Goal: Task Accomplishment & Management: Complete application form

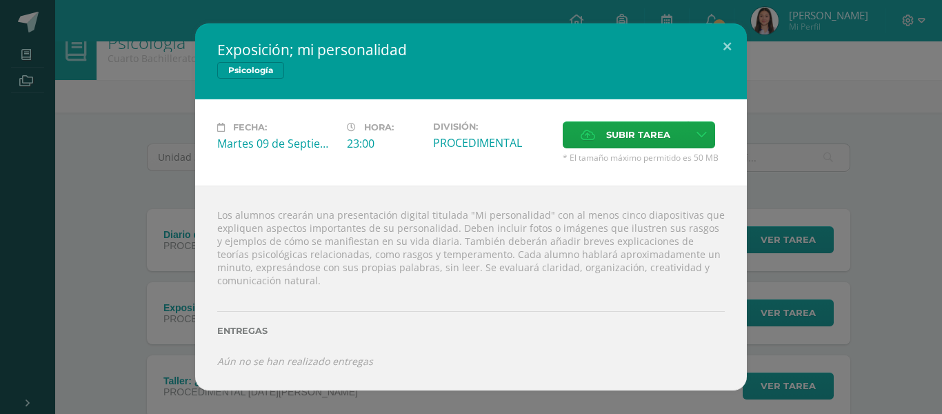
scroll to position [24, 0]
click at [670, 127] on span "Subir tarea" at bounding box center [638, 135] width 64 height 26
click at [0, 0] on input "Subir tarea" at bounding box center [0, 0] width 0 height 0
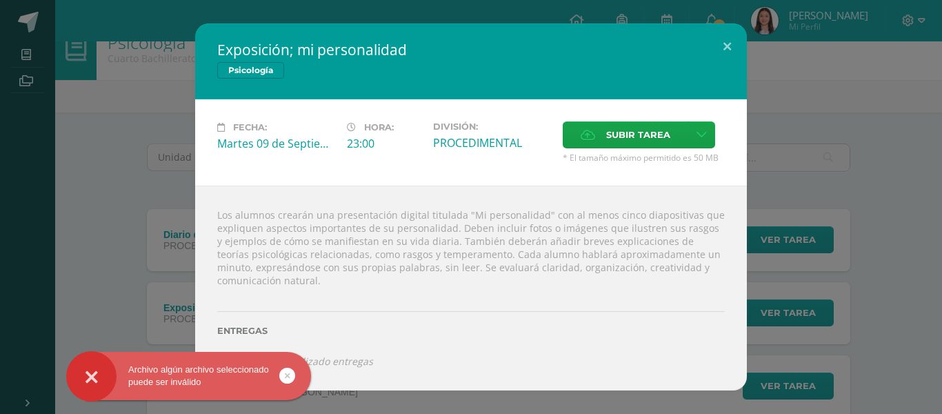
click at [289, 373] on icon at bounding box center [288, 376] width 6 height 16
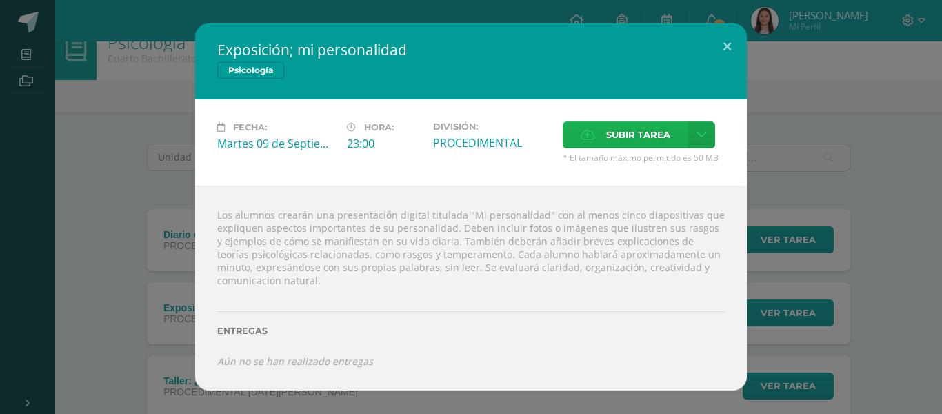
click at [640, 135] on span "Subir tarea" at bounding box center [638, 135] width 64 height 26
click at [0, 0] on input "Subir tarea" at bounding box center [0, 0] width 0 height 0
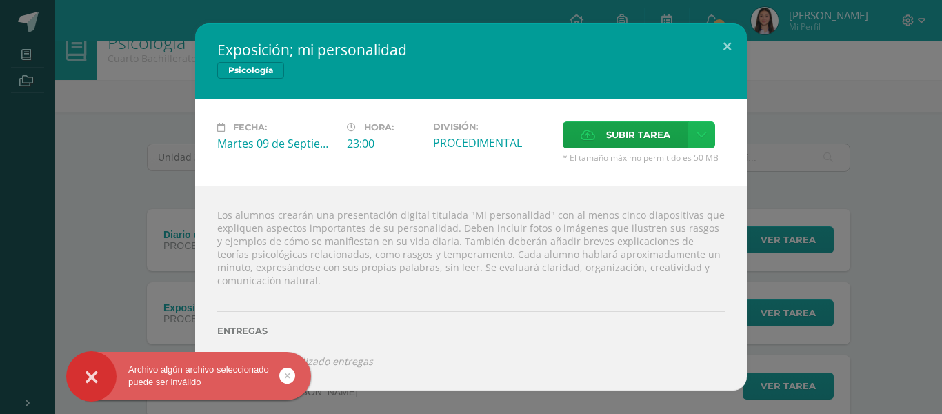
click at [704, 132] on icon at bounding box center [702, 135] width 10 height 12
click at [645, 175] on div "Subir enlace" at bounding box center [653, 165] width 138 height 22
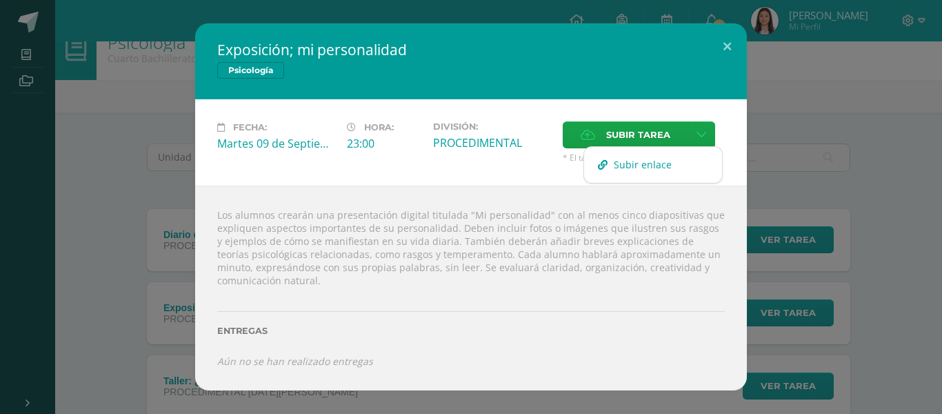
click at [629, 164] on span "Subir enlace" at bounding box center [643, 164] width 58 height 13
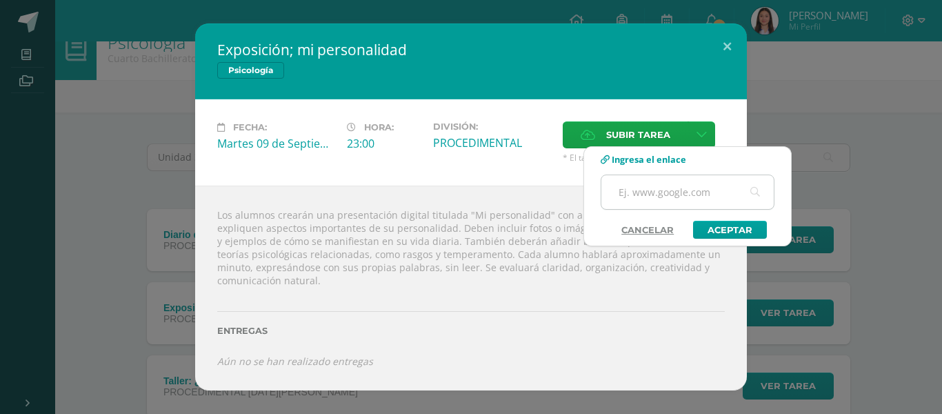
click at [634, 197] on input "text" at bounding box center [688, 192] width 172 height 34
paste input "https://www.canva.com/design/DAGyiHJ2xI0/KZogu1ejgcXvmJa9dIiXBw/view?utm_conten…"
type input "https://www.canva.com/design/DAGyiHJ2xI0/KZogu1ejgcXvmJa9dIiXBw/view?utm_conten…"
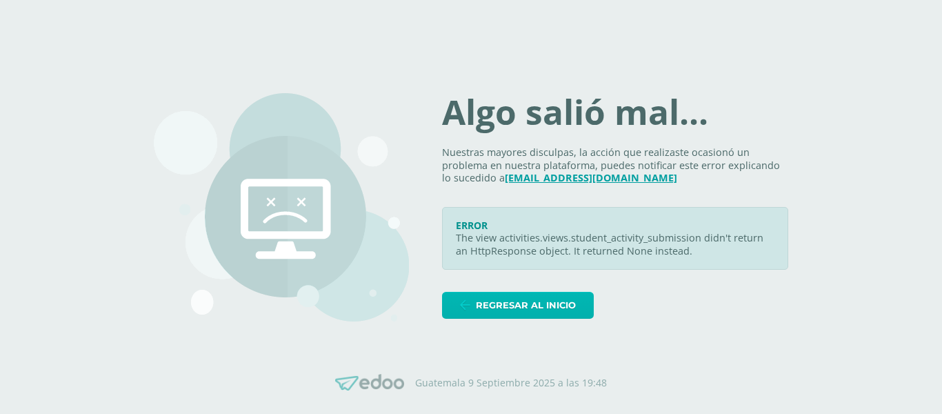
click at [471, 306] on icon at bounding box center [465, 305] width 10 height 12
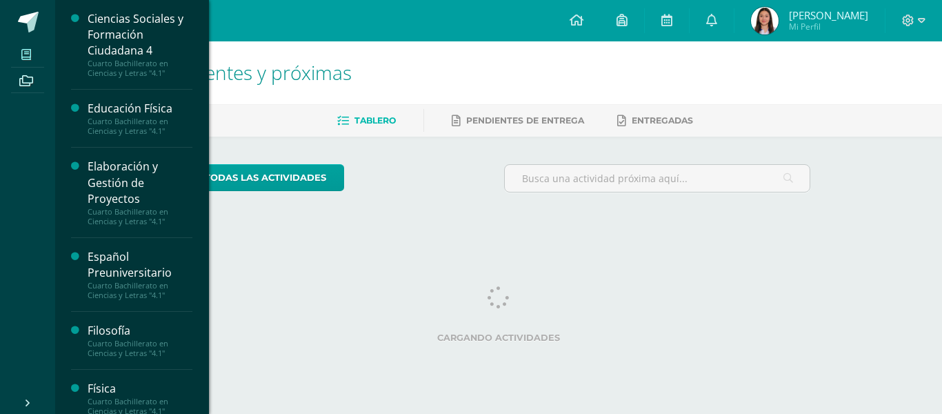
click at [25, 50] on icon at bounding box center [26, 54] width 10 height 11
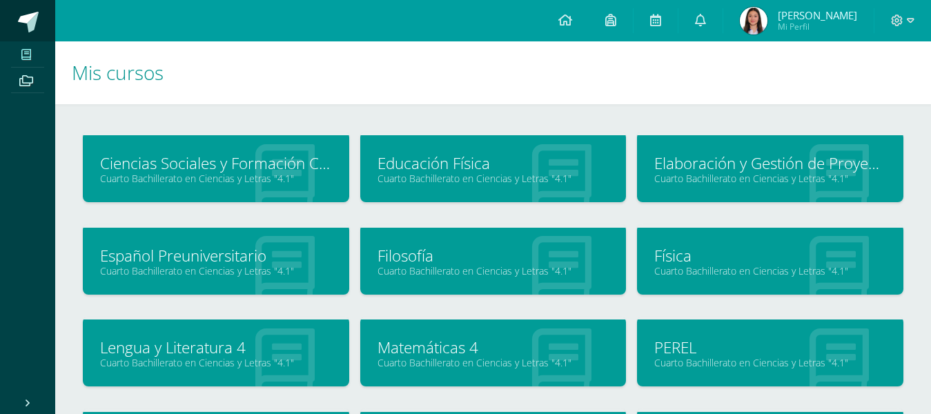
click at [37, 10] on link at bounding box center [27, 20] width 55 height 41
click at [34, 9] on link at bounding box center [27, 20] width 55 height 41
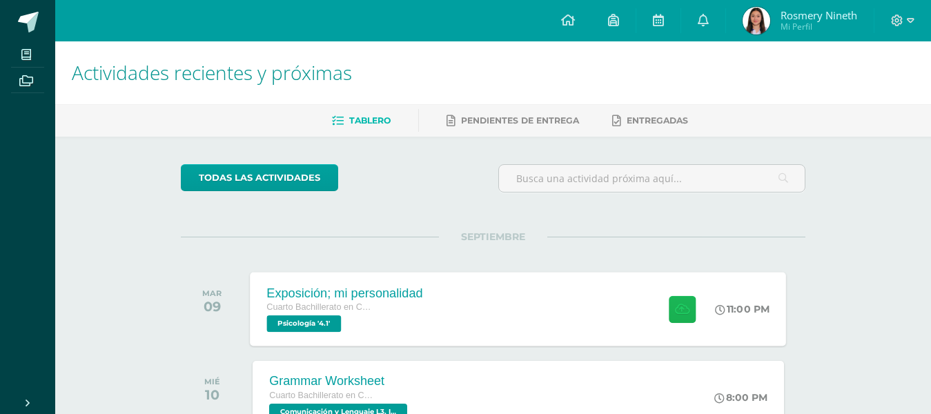
click at [686, 310] on icon at bounding box center [682, 309] width 14 height 12
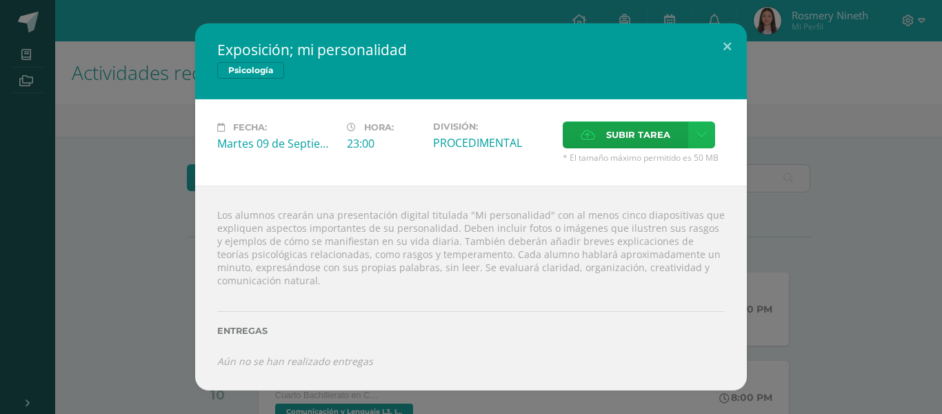
click at [700, 144] on link at bounding box center [702, 134] width 27 height 27
click at [681, 166] on link "Subir enlace" at bounding box center [653, 164] width 138 height 21
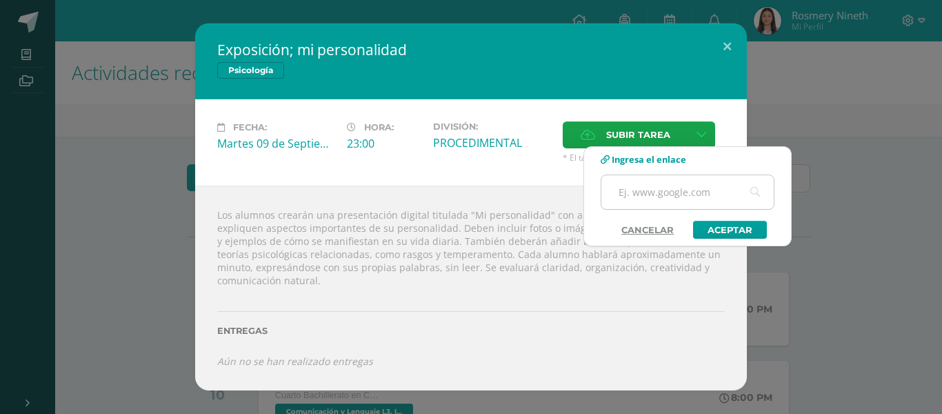
click at [649, 199] on input "text" at bounding box center [688, 192] width 172 height 34
paste input "https://www.canva.com/design/DAGyiHJ2xI0/KZogu1ejgcXvmJa9dIiXBw/view?utm_conten…"
type input "https://www.canva.com/design/DAGyiHJ2xI0/KZogu1ejgcXvmJa9dIiXBw/view?utm_conten…"
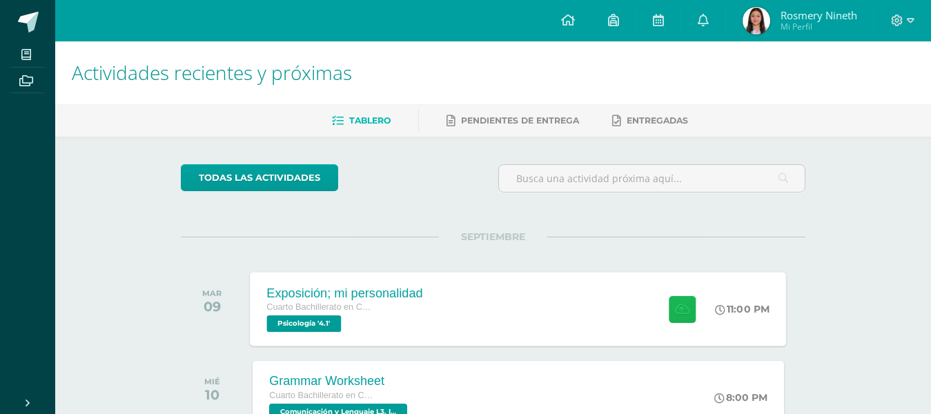
click at [680, 306] on icon at bounding box center [682, 309] width 14 height 12
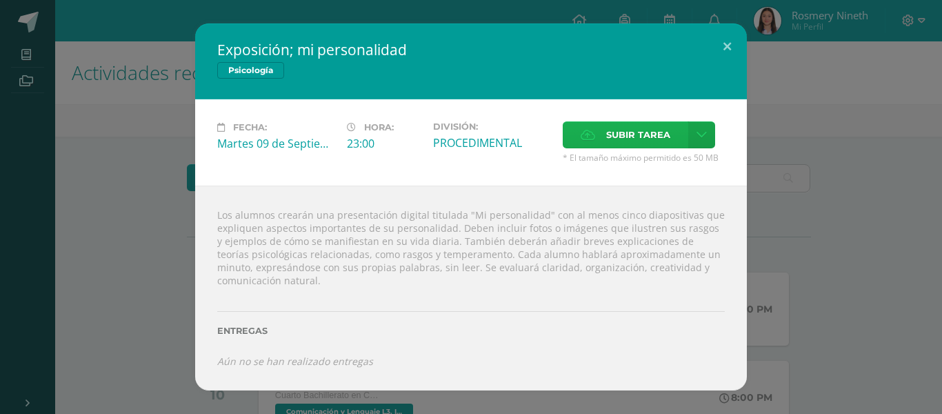
click at [606, 132] on span "Subir tarea" at bounding box center [638, 135] width 64 height 26
click at [0, 0] on input "Subir tarea" at bounding box center [0, 0] width 0 height 0
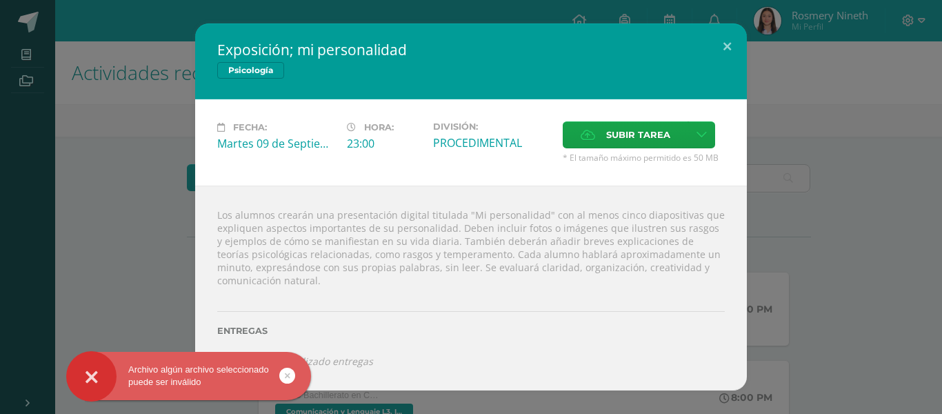
click at [288, 374] on icon at bounding box center [288, 376] width 6 height 16
